Goal: Task Accomplishment & Management: Complete application form

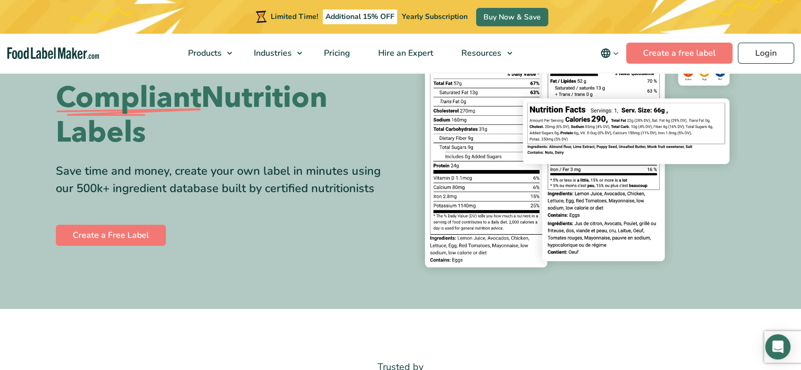
scroll to position [105, 0]
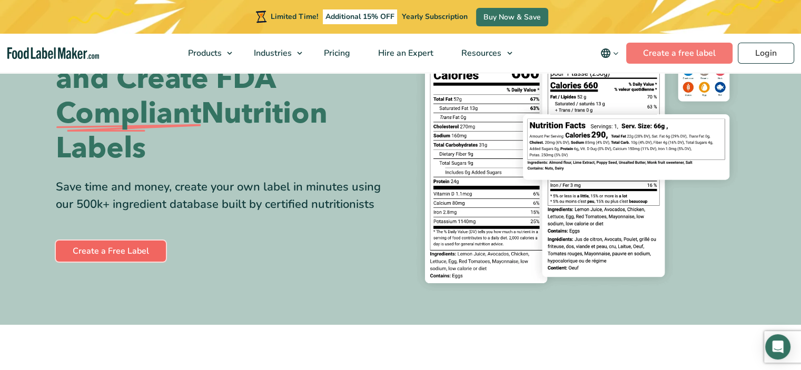
click at [102, 248] on link "Create a Free Label" at bounding box center [111, 251] width 110 height 21
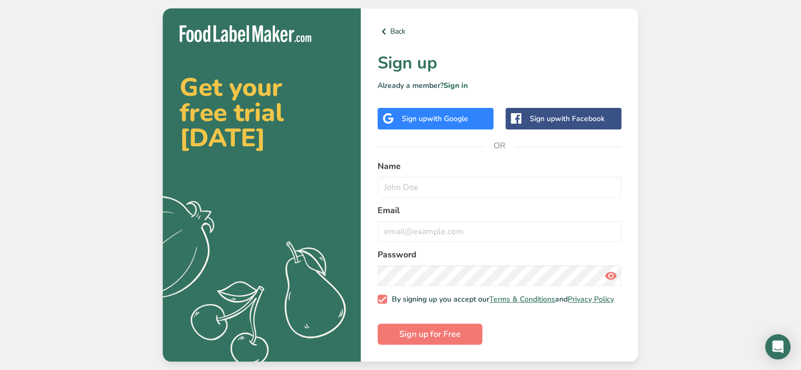
click at [455, 118] on span "with Google" at bounding box center [447, 119] width 41 height 10
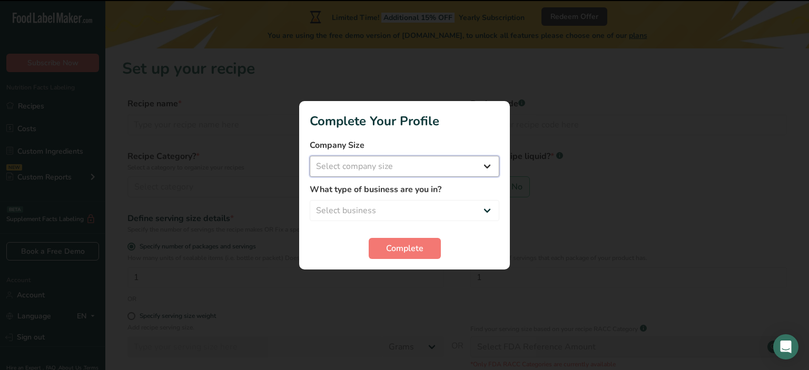
click at [426, 168] on select "Select company size Fewer than 10 Employees 10 to 50 Employees 51 to 500 Employ…" at bounding box center [405, 166] width 190 height 21
select select "1"
click at [310, 156] on select "Select company size Fewer than 10 Employees 10 to 50 Employees 51 to 500 Employ…" at bounding box center [405, 166] width 190 height 21
click at [402, 208] on select "Select business Packaged Food Manufacturer Restaurant & Cafe Bakery Meal Plans …" at bounding box center [405, 210] width 190 height 21
select select "8"
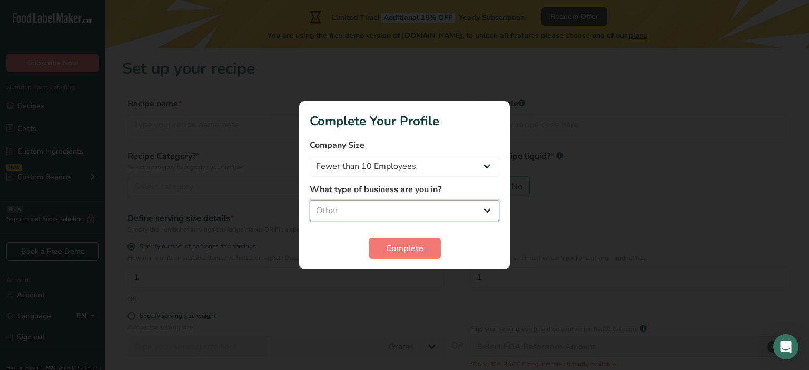
click at [310, 200] on select "Select business Packaged Food Manufacturer Restaurant & Cafe Bakery Meal Plans …" at bounding box center [405, 210] width 190 height 21
click at [427, 243] on button "Complete" at bounding box center [405, 248] width 72 height 21
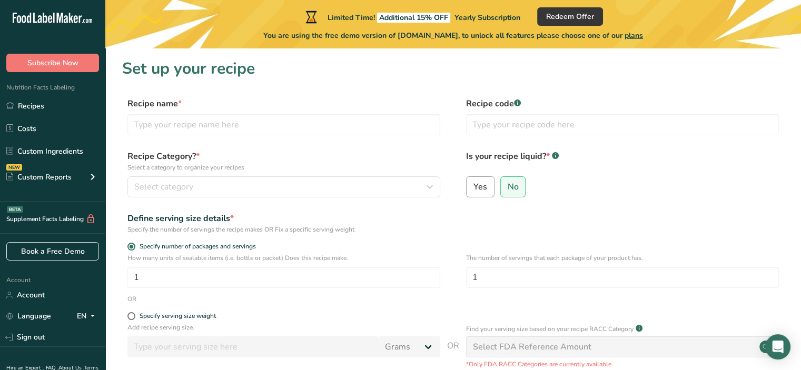
click at [489, 181] on label "Yes" at bounding box center [480, 186] width 28 height 21
click at [473, 183] on input "Yes" at bounding box center [470, 186] width 7 height 7
radio input "true"
radio input "false"
select select "22"
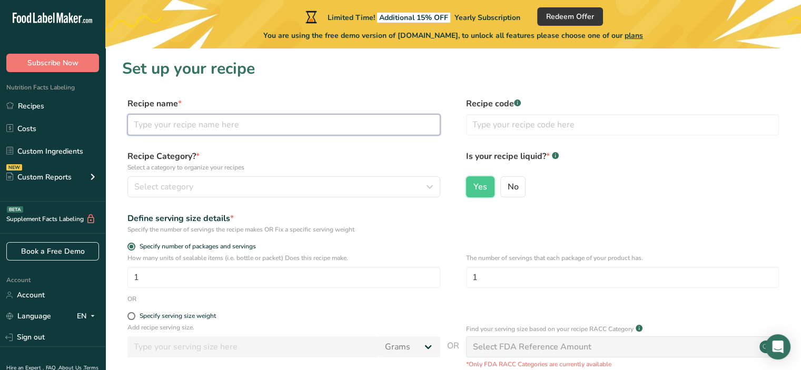
click at [338, 123] on input "text" at bounding box center [283, 124] width 313 height 21
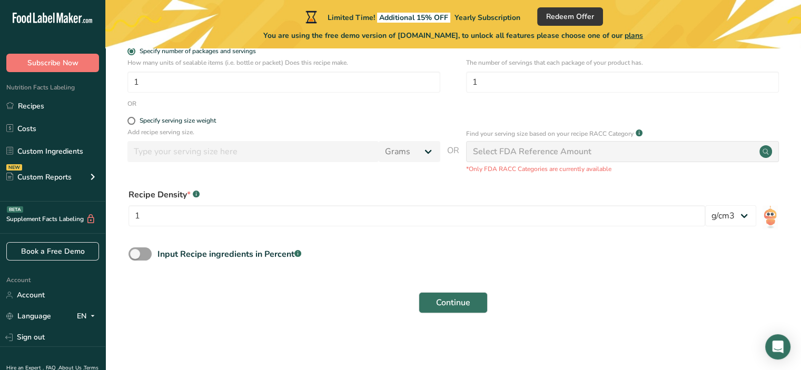
scroll to position [196, 0]
click at [718, 216] on select "lb/ft3 g/cm3" at bounding box center [730, 215] width 51 height 21
click at [700, 190] on div "Recipe Density * .a-a{fill:#347362;}.b-a{fill:#fff;}" at bounding box center [417, 195] width 577 height 13
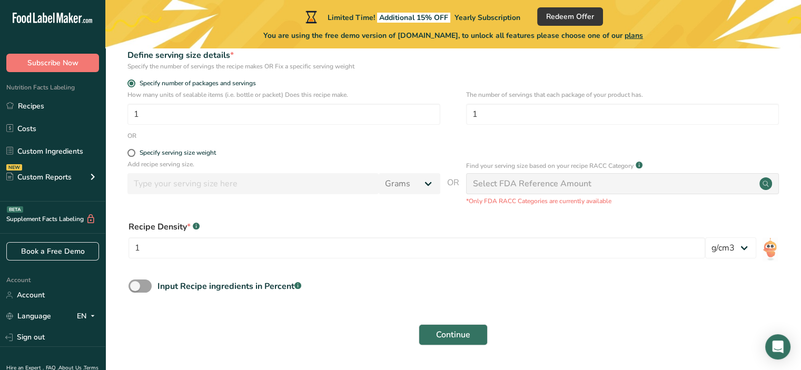
scroll to position [91, 0]
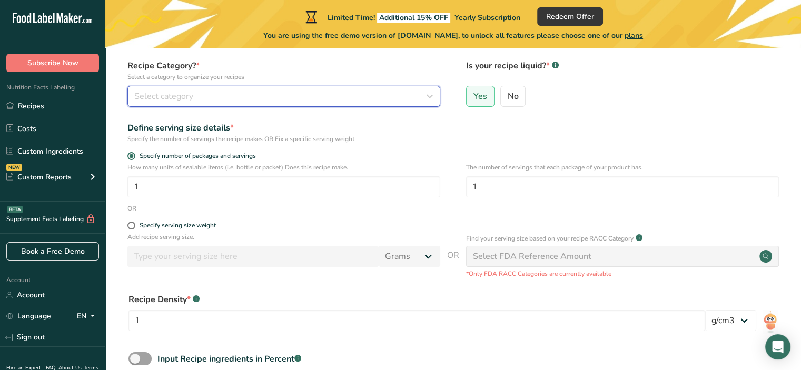
click at [391, 103] on button "Select category" at bounding box center [283, 96] width 313 height 21
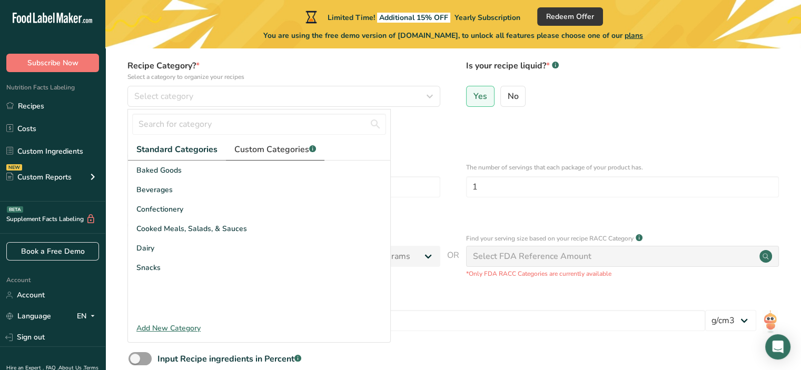
click at [255, 145] on span "Custom Categories .a-a{fill:#347362;}.b-a{fill:#fff;}" at bounding box center [275, 149] width 82 height 13
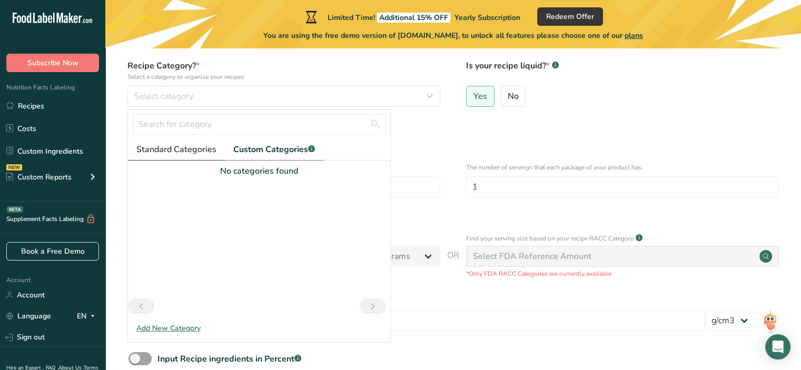
click at [175, 151] on span "Standard Categories" at bounding box center [176, 149] width 80 height 13
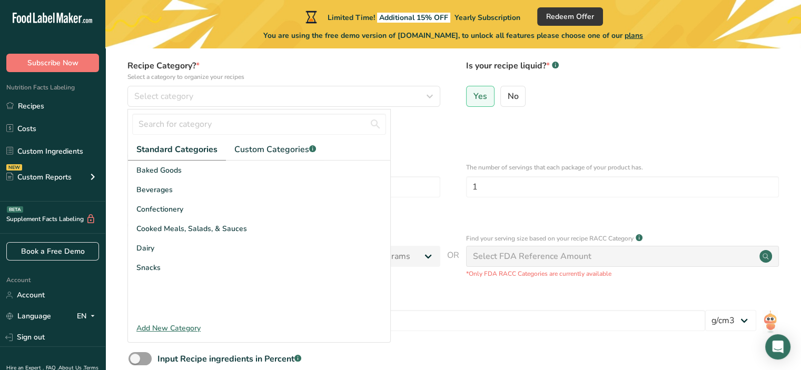
click at [189, 330] on div "Add New Category" at bounding box center [259, 328] width 262 height 11
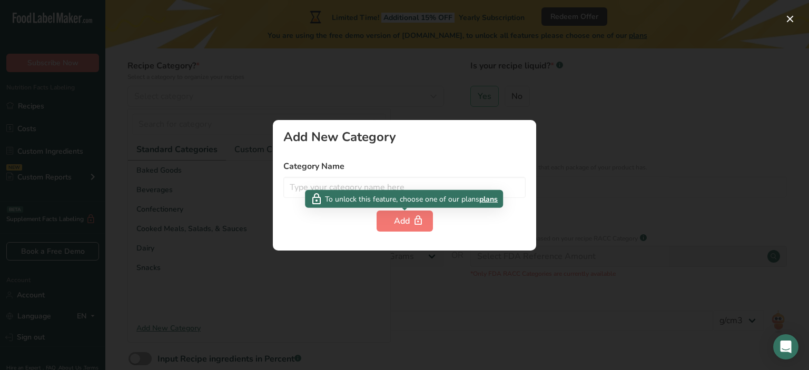
click at [349, 193] on span "To unlock this feature, choose one of our plans" at bounding box center [402, 198] width 154 height 11
click at [350, 181] on input "text" at bounding box center [404, 187] width 242 height 21
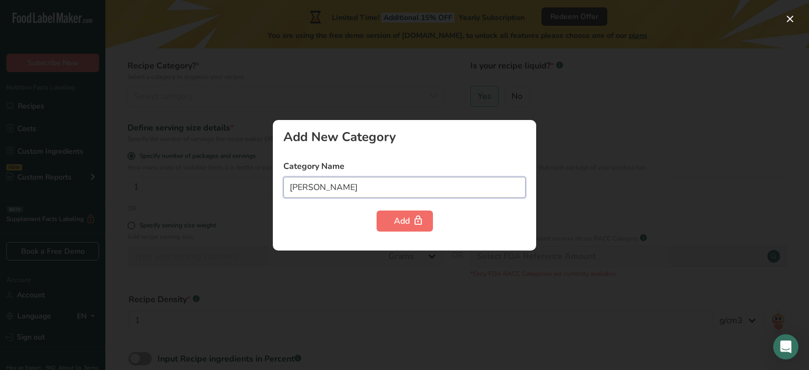
type input "[PERSON_NAME]"
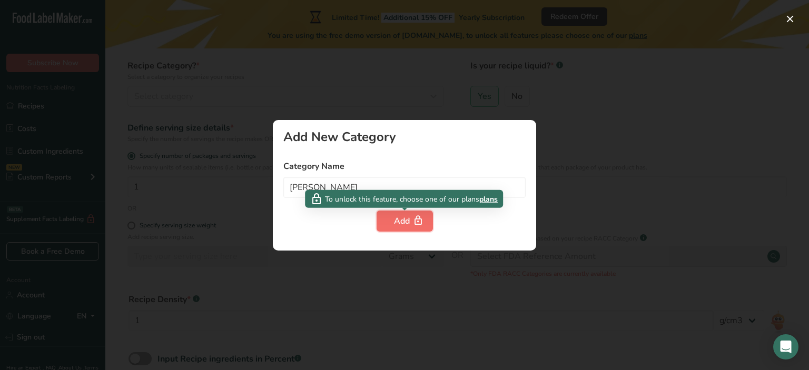
click at [390, 214] on button "Add" at bounding box center [405, 221] width 56 height 21
click at [405, 90] on div at bounding box center [404, 185] width 809 height 370
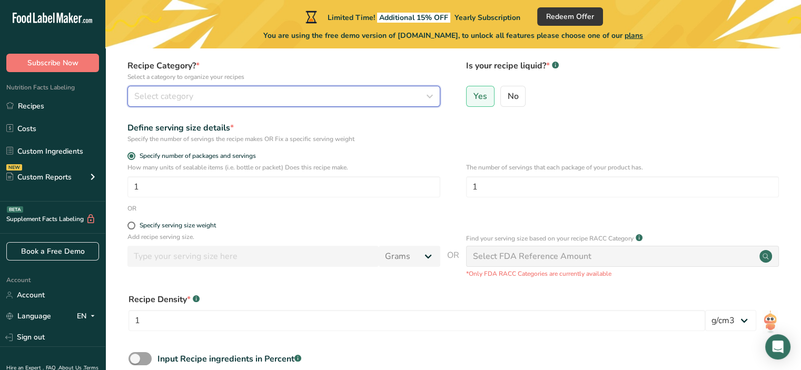
click at [170, 105] on button "Select category" at bounding box center [283, 96] width 313 height 21
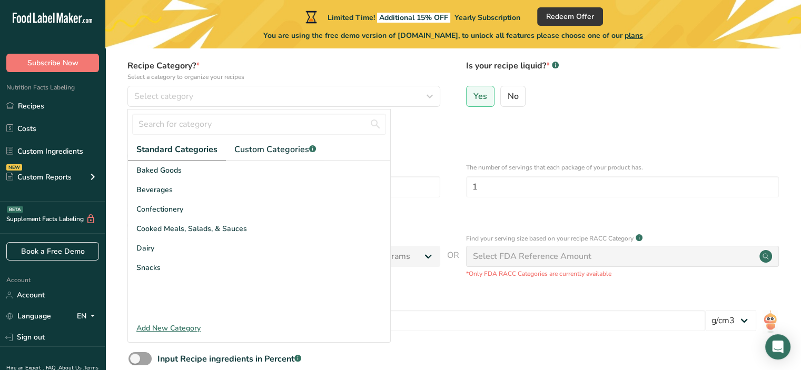
drag, startPoint x: 341, startPoint y: 318, endPoint x: 112, endPoint y: 205, distance: 256.0
click at [110, 204] on section "Set up your recipe Recipe name * Recipe code .a-a{fill:#347362;}.b-a{fill:#fff;…" at bounding box center [453, 199] width 696 height 483
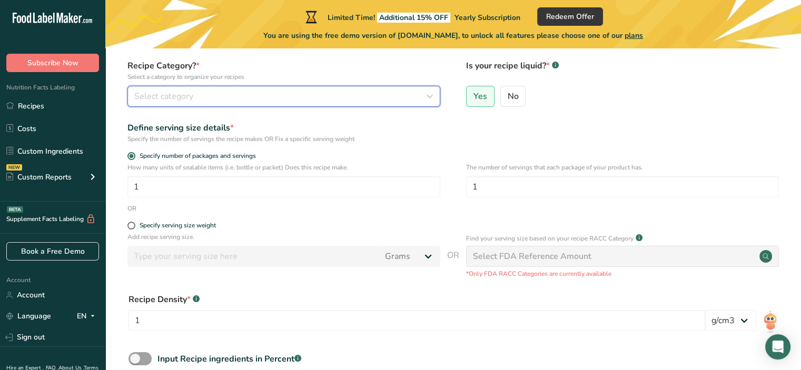
click at [185, 101] on span "Select category" at bounding box center [163, 96] width 59 height 13
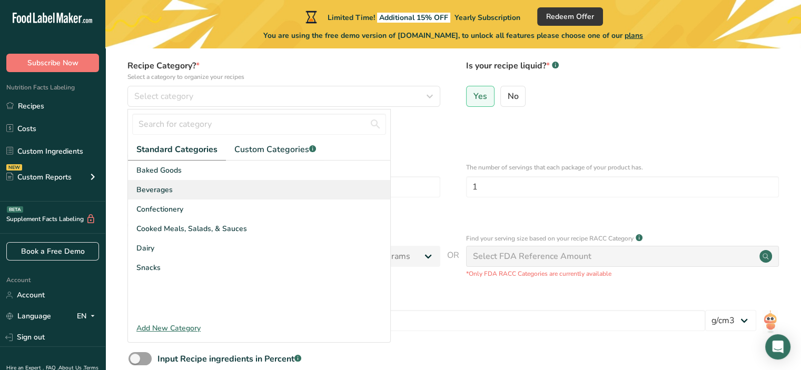
click at [162, 196] on div "Beverages" at bounding box center [259, 189] width 262 height 19
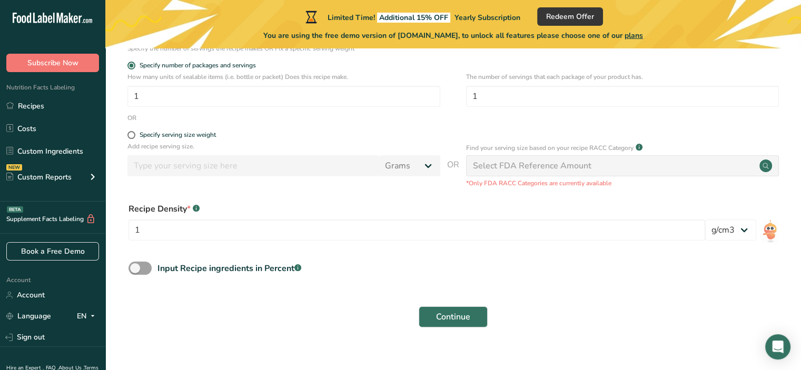
scroll to position [196, 0]
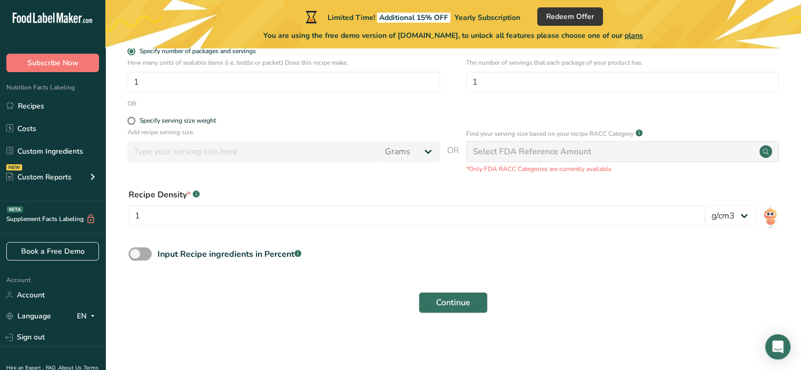
click at [143, 252] on span at bounding box center [140, 254] width 23 height 13
click at [135, 252] on input "Input Recipe ingredients in Percent .a-a{fill:#347362;}.b-a{fill:#fff;}" at bounding box center [132, 254] width 7 height 7
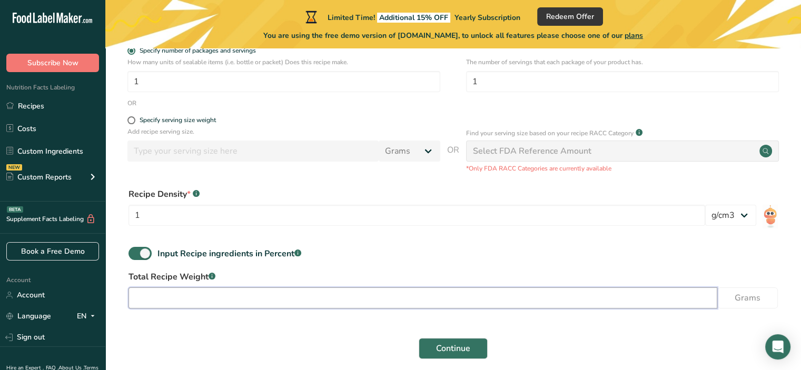
click at [264, 303] on input "number" at bounding box center [423, 298] width 589 height 21
click at [655, 297] on input "number" at bounding box center [423, 298] width 589 height 21
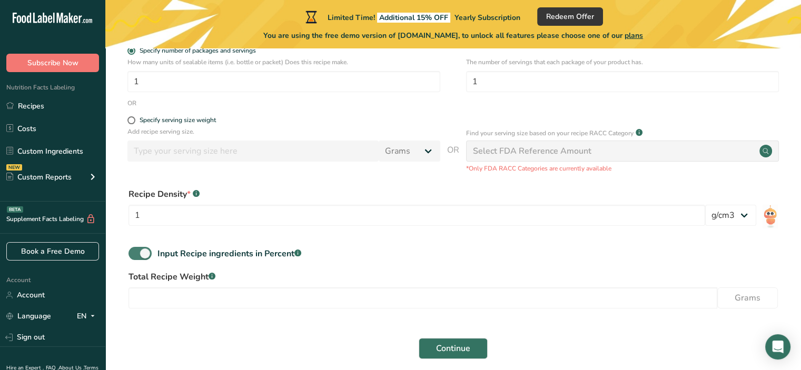
click at [279, 252] on div "Input Recipe ingredients in Percent .a-a{fill:#347362;}.b-a{fill:#fff;}" at bounding box center [229, 254] width 144 height 13
click at [135, 252] on input "Input Recipe ingredients in Percent .a-a{fill:#347362;}.b-a{fill:#fff;}" at bounding box center [132, 253] width 7 height 7
checkbox input "false"
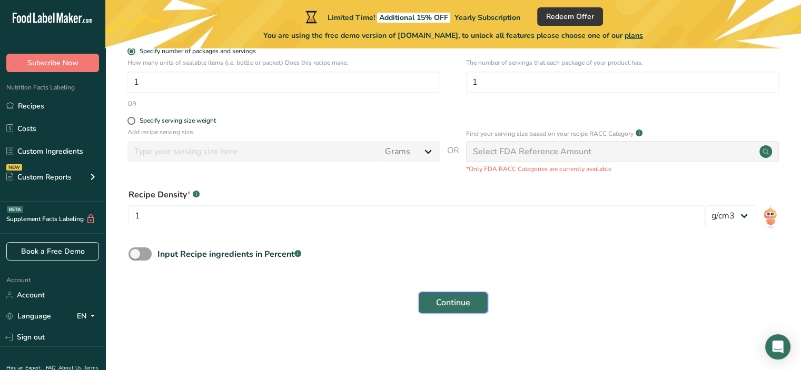
click at [439, 303] on span "Continue" at bounding box center [453, 303] width 34 height 13
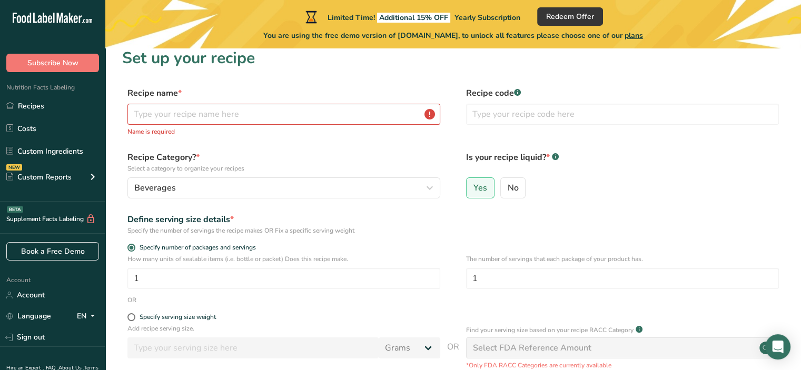
scroll to position [0, 0]
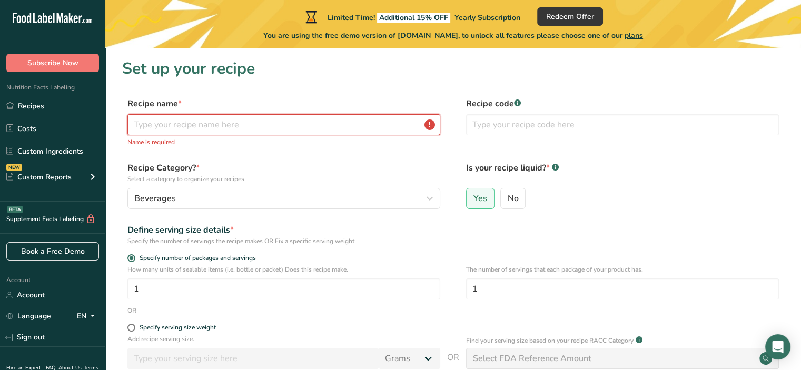
click at [363, 123] on input "text" at bounding box center [283, 124] width 313 height 21
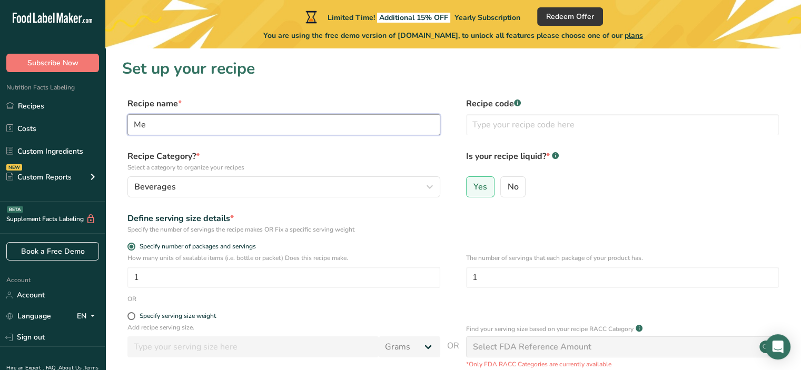
type input "M"
type input "Blue Mosa"
click at [449, 159] on div "Recipe Category? * Select a category to organize your recipes [GEOGRAPHIC_DATA]…" at bounding box center [453, 177] width 662 height 54
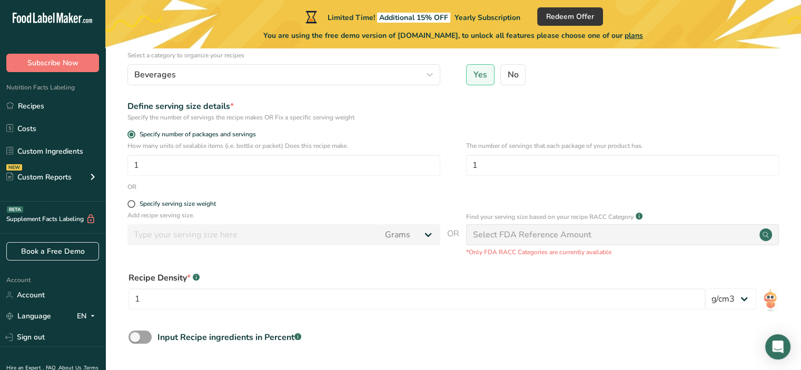
scroll to position [209, 0]
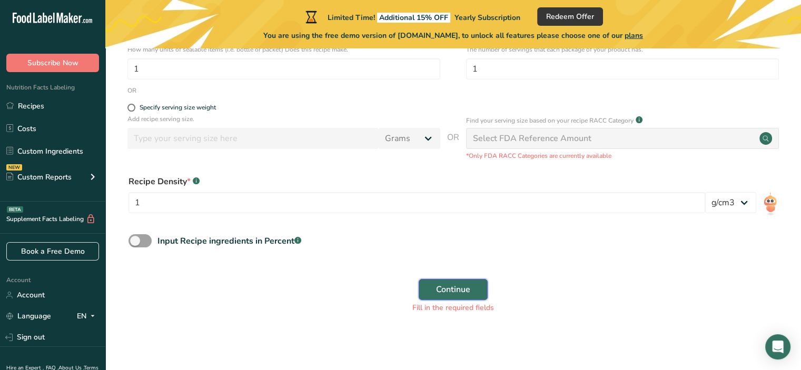
click at [472, 286] on button "Continue" at bounding box center [453, 289] width 69 height 21
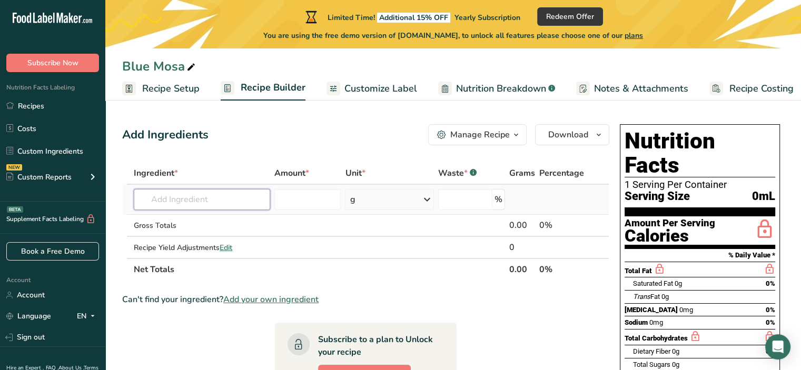
click at [206, 199] on input "text" at bounding box center [202, 199] width 136 height 21
click at [422, 294] on div "Can't find your ingredient? Add your own ingredient" at bounding box center [365, 299] width 487 height 13
click at [182, 198] on input "text" at bounding box center [202, 199] width 136 height 21
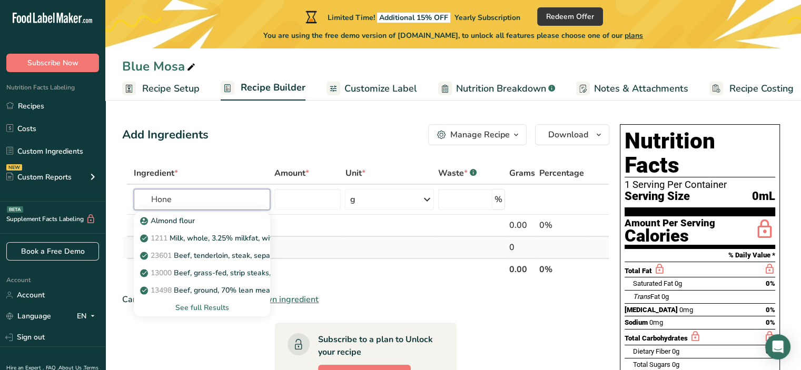
type input "Honey"
drag, startPoint x: 217, startPoint y: 193, endPoint x: 113, endPoint y: 183, distance: 104.2
click at [113, 183] on section "Add Ingredients Manage Recipe Delete Recipe Duplicate Recipe Scale Recipe Save …" at bounding box center [453, 349] width 696 height 492
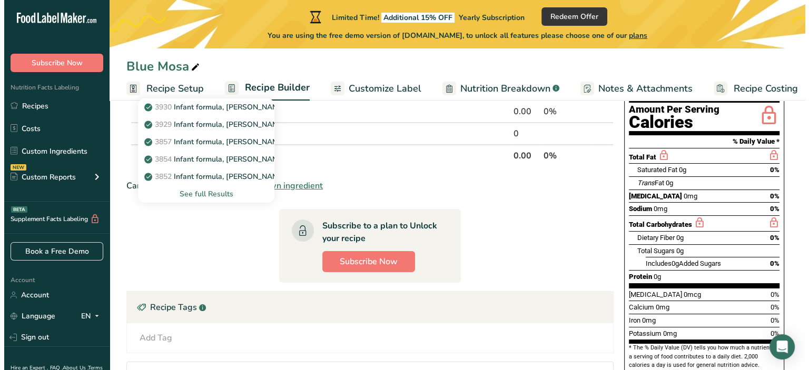
scroll to position [53, 0]
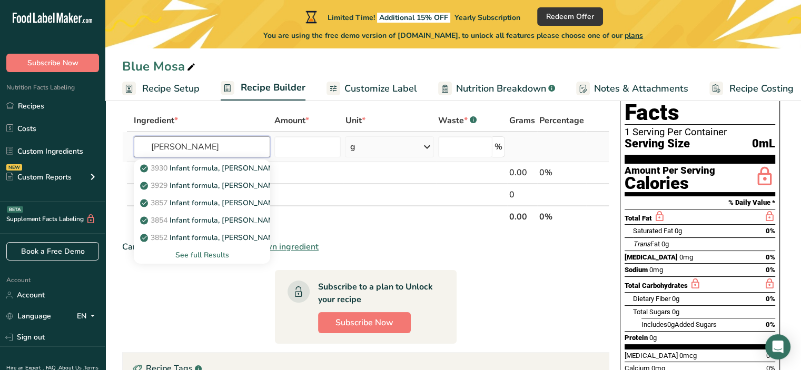
type input "[PERSON_NAME]"
click at [212, 255] on div "See full Results" at bounding box center [202, 255] width 120 height 11
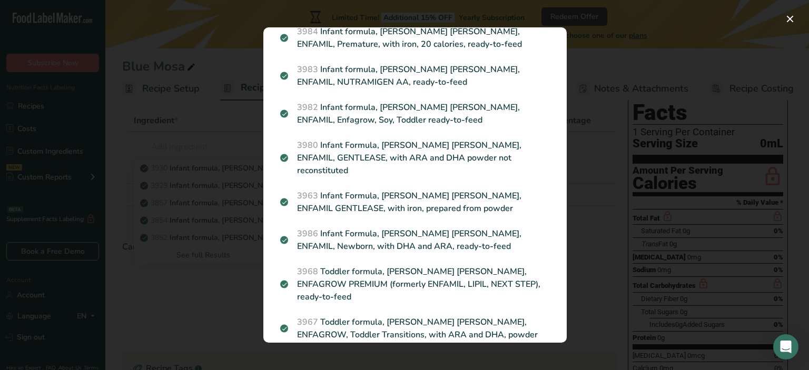
scroll to position [1673, 0]
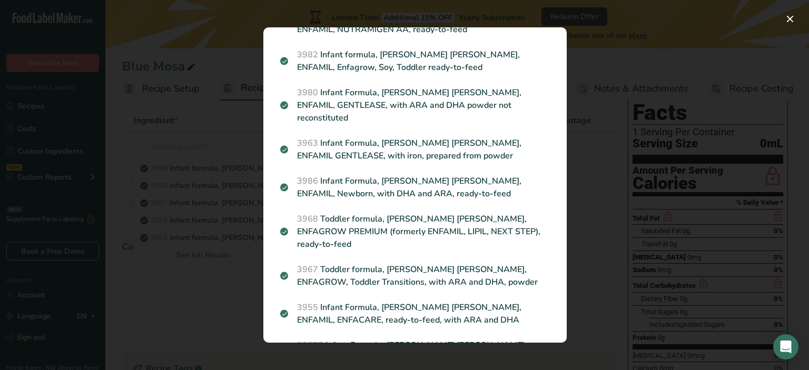
click at [141, 133] on div "Search results modal" at bounding box center [404, 185] width 809 height 370
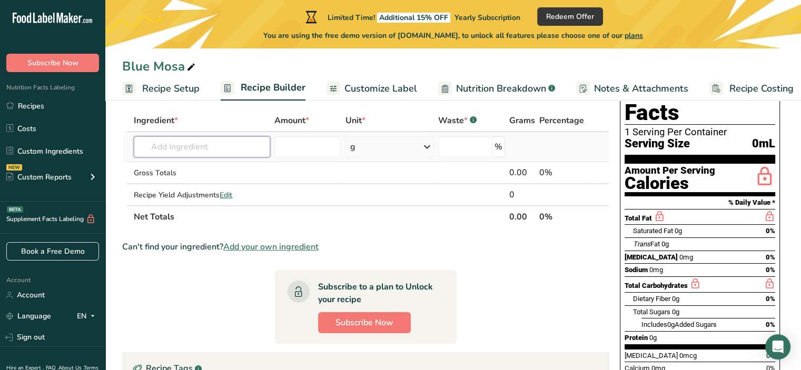
click at [191, 142] on input "text" at bounding box center [202, 146] width 136 height 21
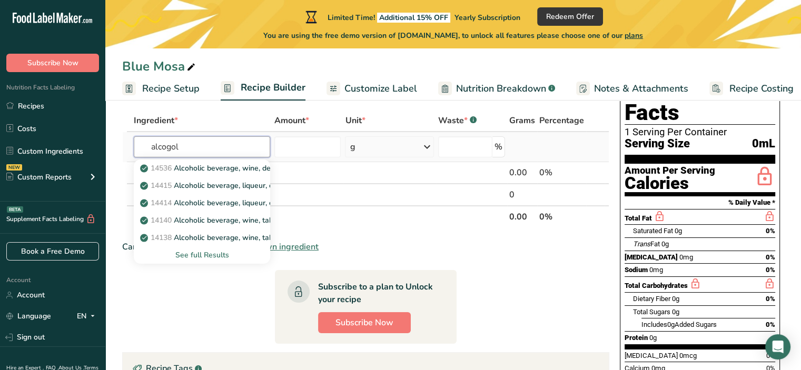
type input "alcogol"
click at [223, 251] on div "See full Results" at bounding box center [202, 255] width 120 height 11
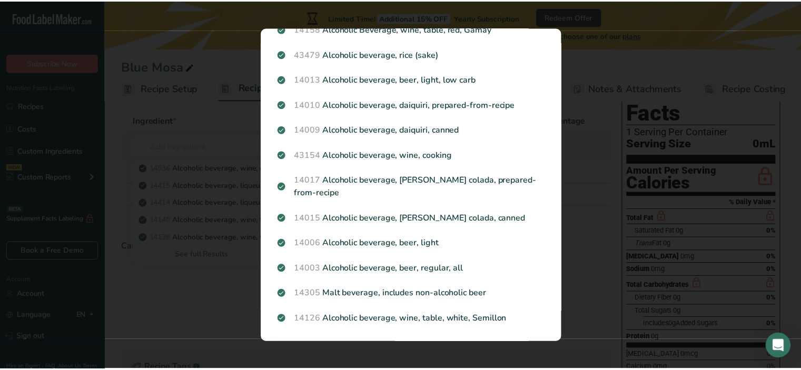
scroll to position [1079, 0]
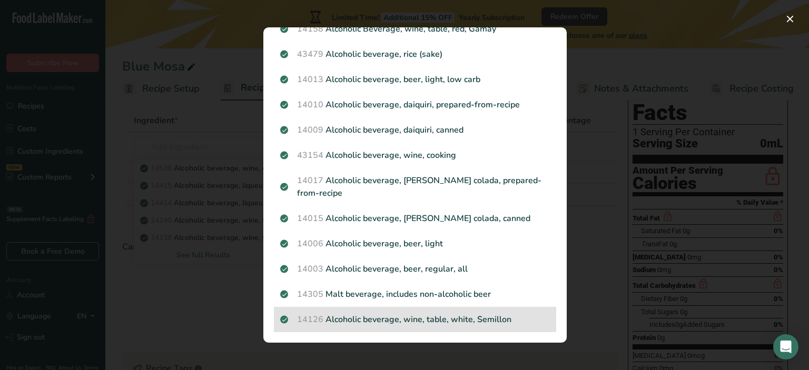
click at [364, 320] on p "14126 Alcoholic beverage, wine, table, white, Semillon" at bounding box center [415, 319] width 270 height 13
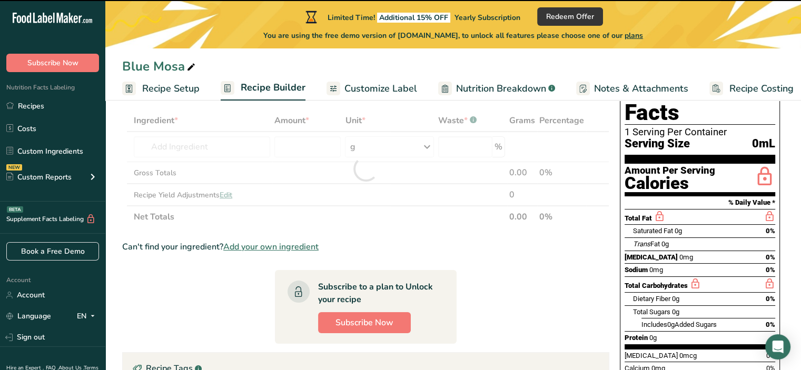
type input "0"
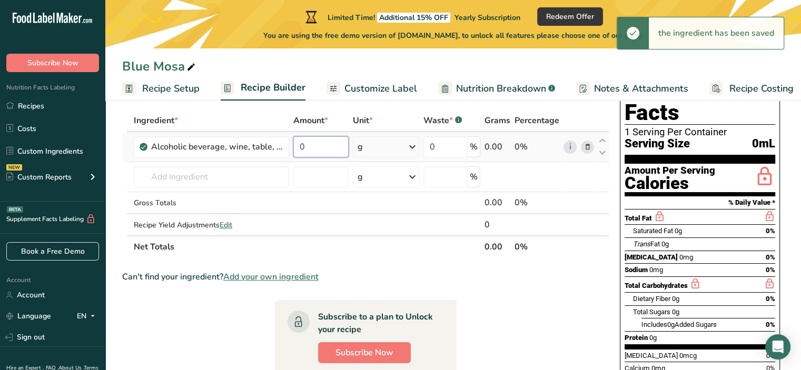
click at [317, 142] on input "0" at bounding box center [321, 146] width 56 height 21
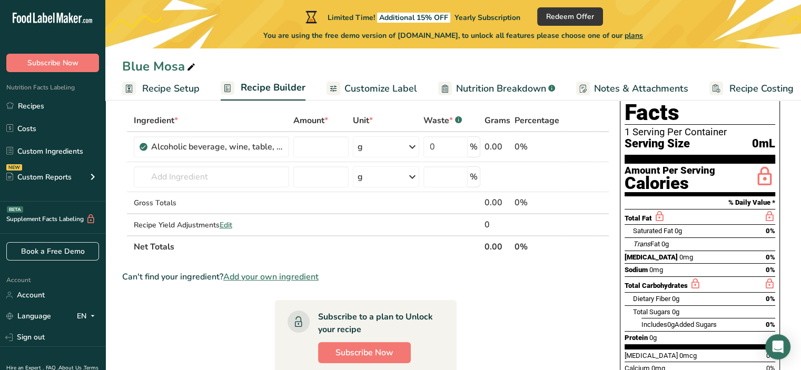
type input "0"
click at [325, 117] on div "Ingredient * Amount * Unit * Waste * .a-a{fill:#347362;}.b-a{fill:#fff;} Grams …" at bounding box center [365, 184] width 487 height 149
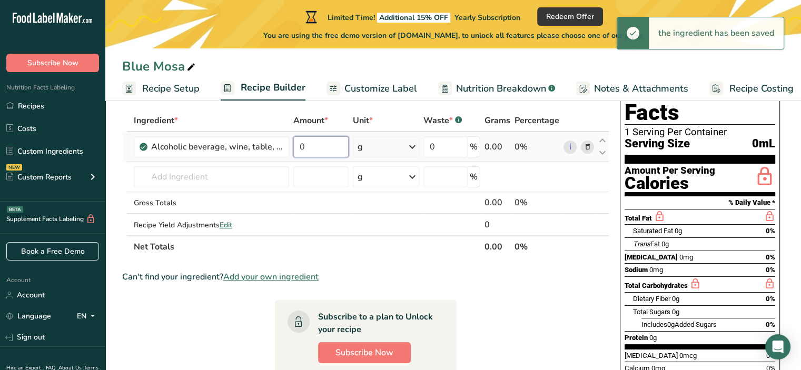
click at [319, 142] on input "0" at bounding box center [321, 146] width 56 height 21
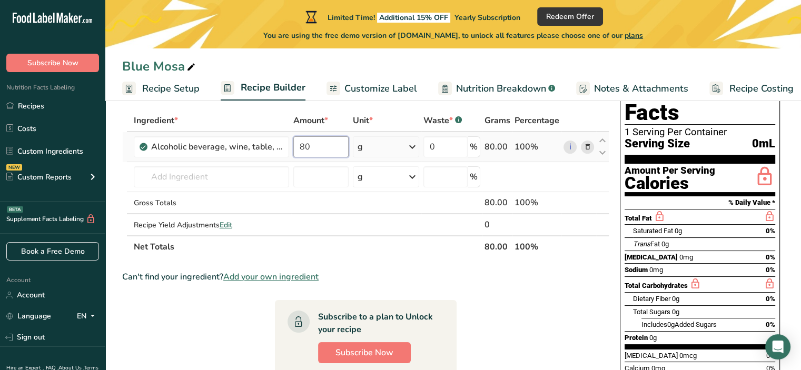
drag, startPoint x: 313, startPoint y: 145, endPoint x: 289, endPoint y: 145, distance: 23.7
click at [289, 145] on tr "Alcoholic beverage, wine, table, white, Semillon 80 g Portions 1 fl oz 1 servin…" at bounding box center [366, 147] width 486 height 30
type input "80"
click at [370, 124] on div "Ingredient * Amount * Unit * Waste * .a-a{fill:#347362;}.b-a{fill:#fff;} Grams …" at bounding box center [365, 184] width 487 height 149
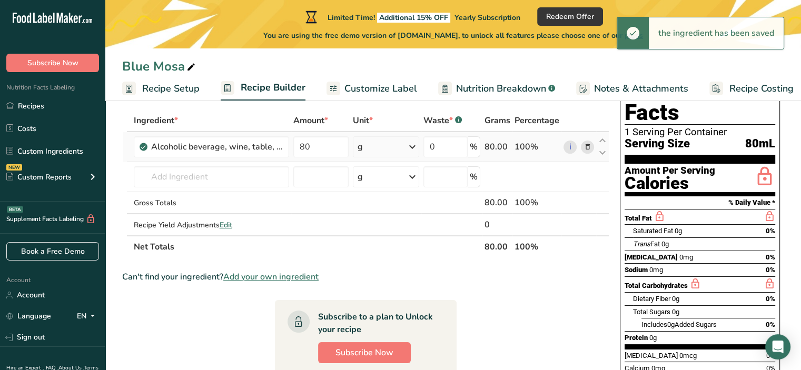
click at [402, 145] on div "g" at bounding box center [386, 146] width 66 height 21
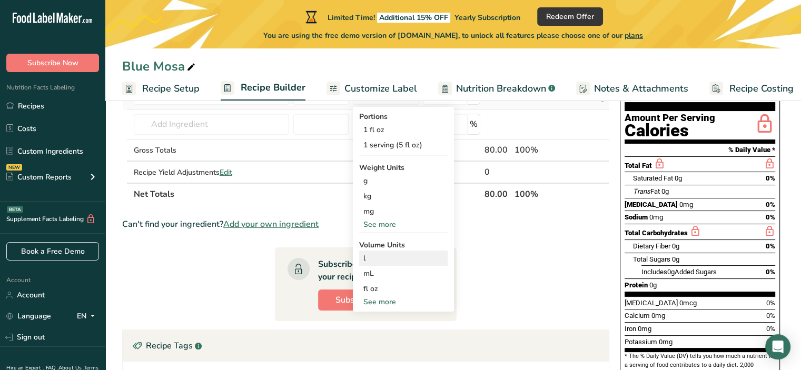
scroll to position [53, 0]
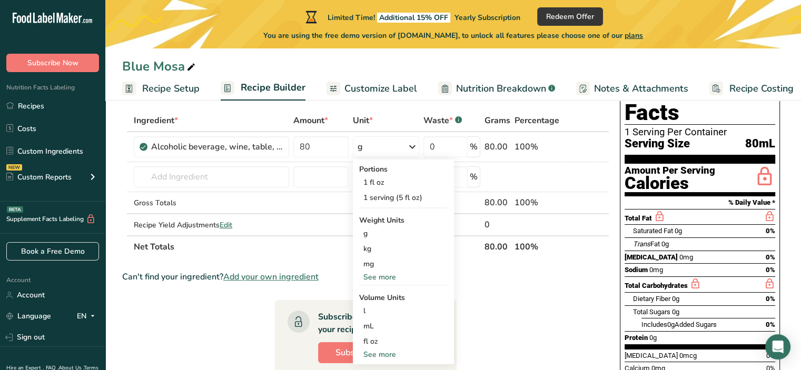
click at [258, 289] on section "Ingredient * Amount * Unit * Waste * .a-a{fill:#347362;}.b-a{fill:#fff;} Grams …" at bounding box center [365, 324] width 487 height 429
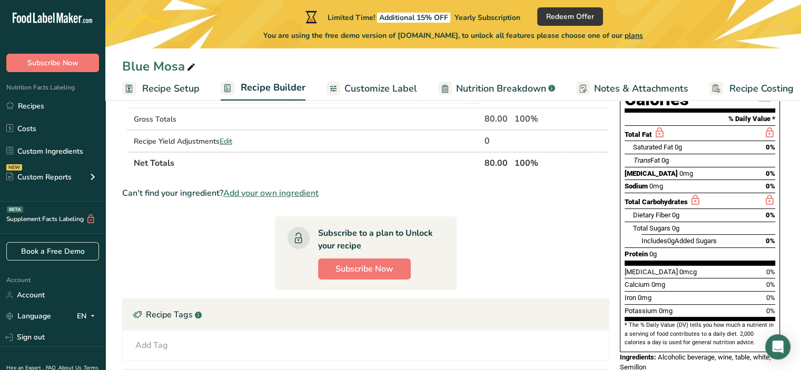
scroll to position [253, 0]
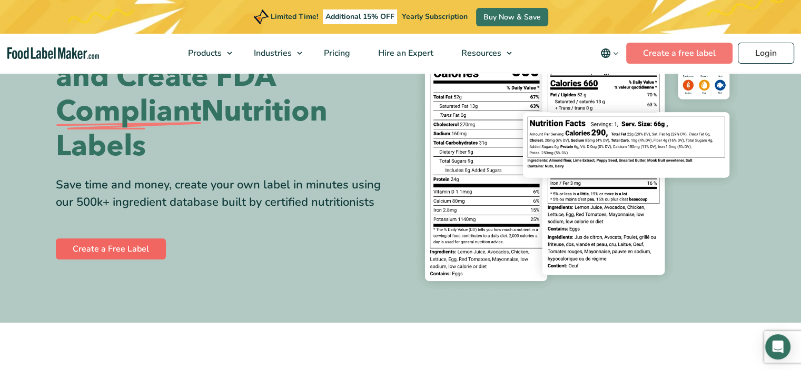
scroll to position [105, 0]
